Goal: Task Accomplishment & Management: Use online tool/utility

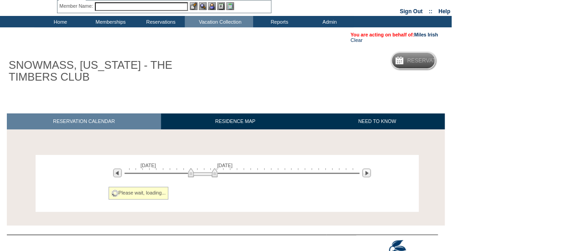
scroll to position [70, 0]
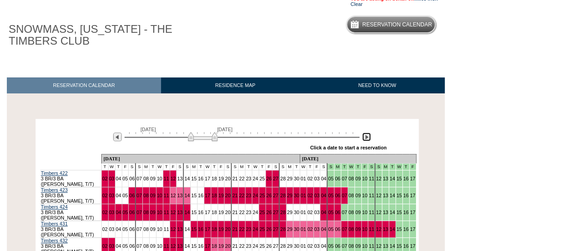
click at [363, 139] on img at bounding box center [366, 137] width 9 height 9
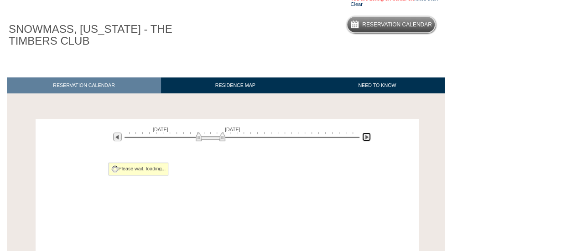
click at [363, 139] on img at bounding box center [366, 137] width 9 height 9
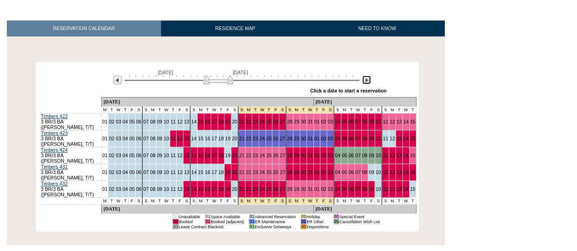
scroll to position [126, 0]
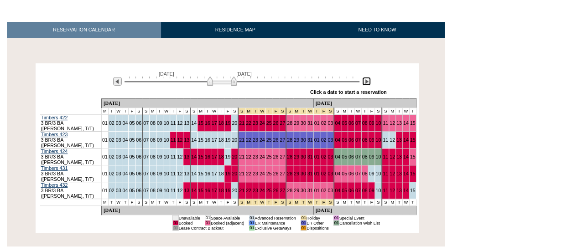
click at [224, 81] on img at bounding box center [222, 81] width 30 height 9
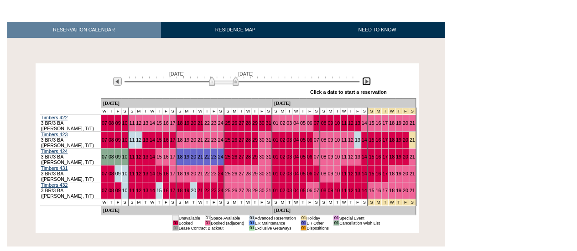
click at [220, 81] on img at bounding box center [224, 81] width 30 height 9
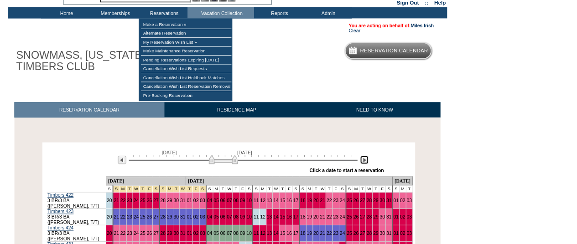
scroll to position [0, 0]
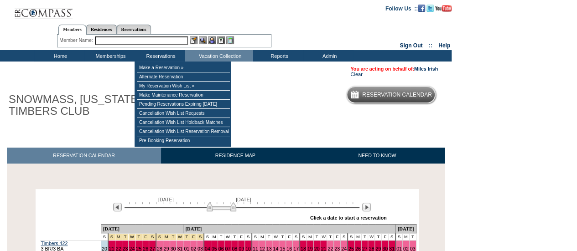
click at [162, 43] on input "text" at bounding box center [141, 40] width 93 height 9
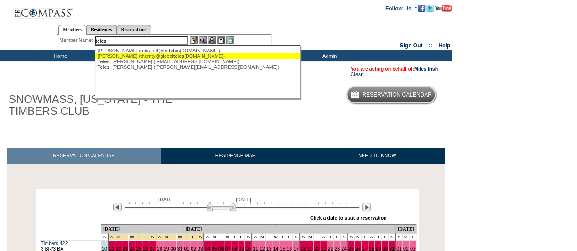
click at [198, 57] on div "[PERSON_NAME] (therrity@global teles [DOMAIN_NAME])" at bounding box center [198, 55] width 201 height 5
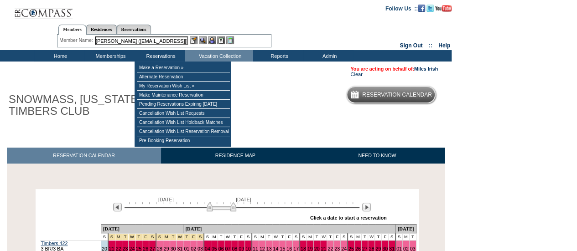
click at [157, 39] on input "[PERSON_NAME] ([EMAIL_ADDRESS][DOMAIN_NAME])" at bounding box center [141, 40] width 93 height 9
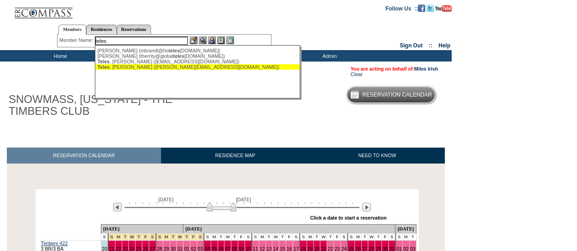
click at [184, 68] on div "[PERSON_NAME] ([PERSON_NAME][EMAIL_ADDRESS][DOMAIN_NAME])" at bounding box center [198, 66] width 201 height 5
type input "[PERSON_NAME] ([PERSON_NAME][EMAIL_ADDRESS][DOMAIN_NAME])"
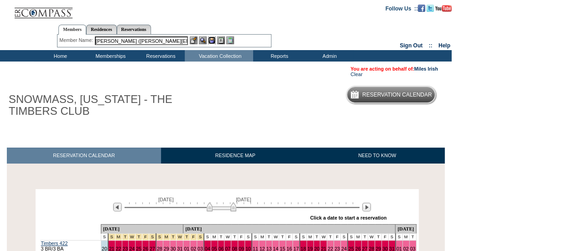
click at [213, 41] on img at bounding box center [212, 40] width 8 height 8
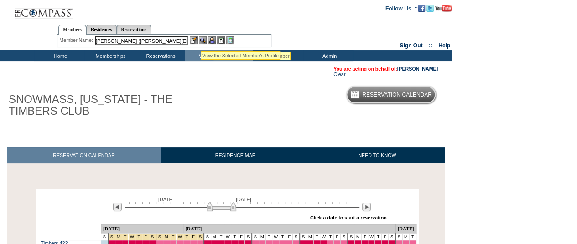
click at [201, 40] on img at bounding box center [203, 40] width 8 height 8
